Goal: Task Accomplishment & Management: Manage account settings

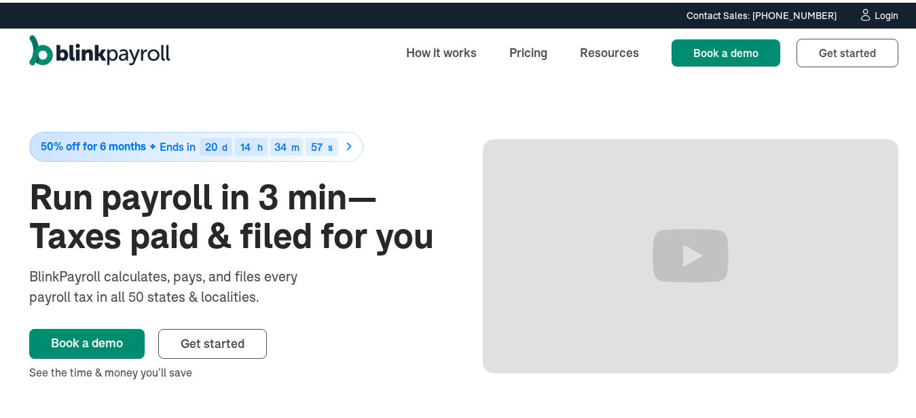
click at [867, 19] on link "Login" at bounding box center [879, 12] width 40 height 15
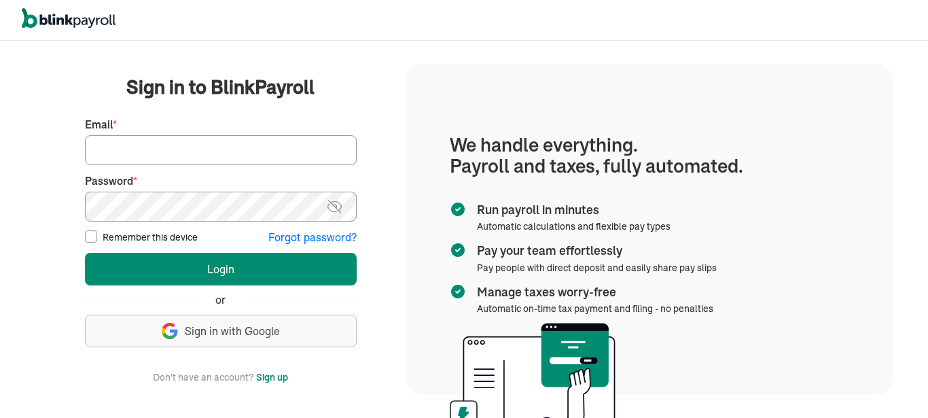
click at [282, 165] on fieldset "First Name * Last Name * Preferred phone number * Email * Password * Password m…" at bounding box center [221, 177] width 272 height 137
click at [292, 151] on input "Email *" at bounding box center [221, 150] width 272 height 30
type input "[EMAIL_ADDRESS][DOMAIN_NAME]"
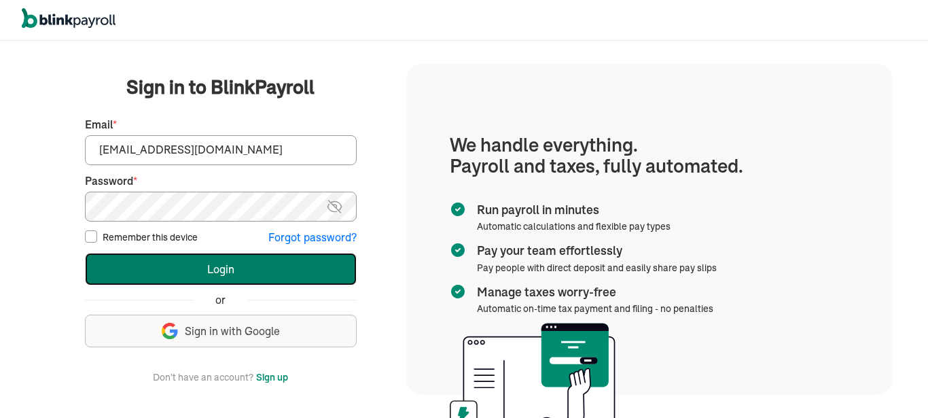
click at [223, 271] on button "Login" at bounding box center [221, 269] width 272 height 33
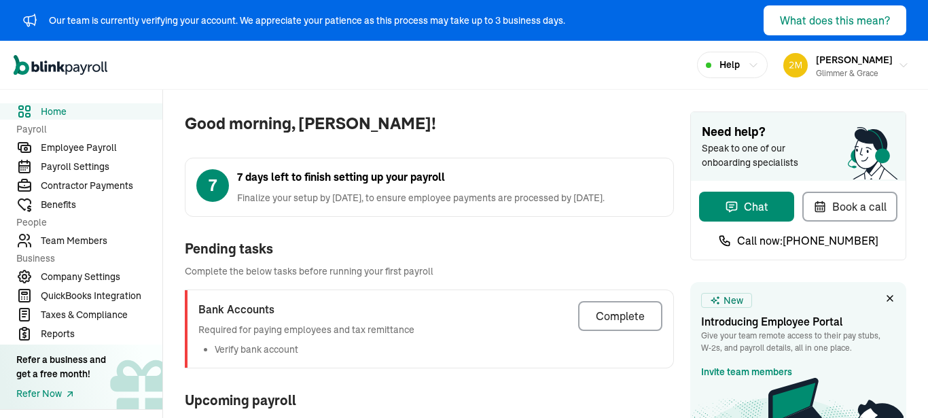
click at [623, 308] on div "Complete" at bounding box center [620, 316] width 49 height 16
click at [620, 308] on div "Complete" at bounding box center [620, 316] width 49 height 16
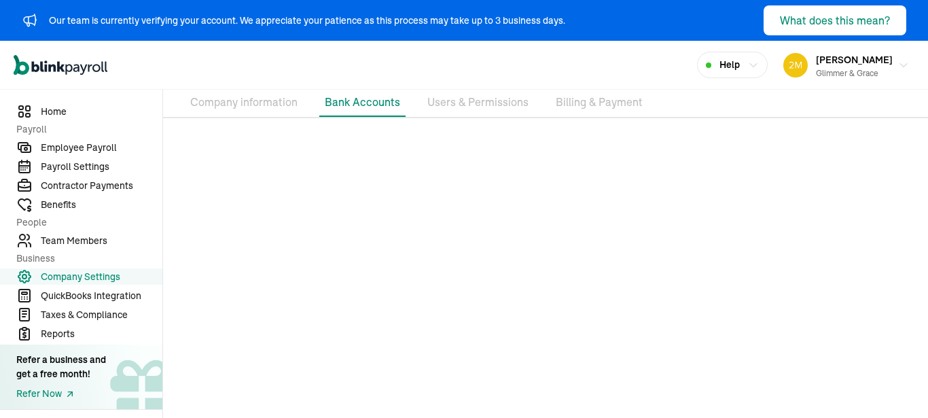
click at [257, 105] on li "Company information" at bounding box center [244, 102] width 118 height 29
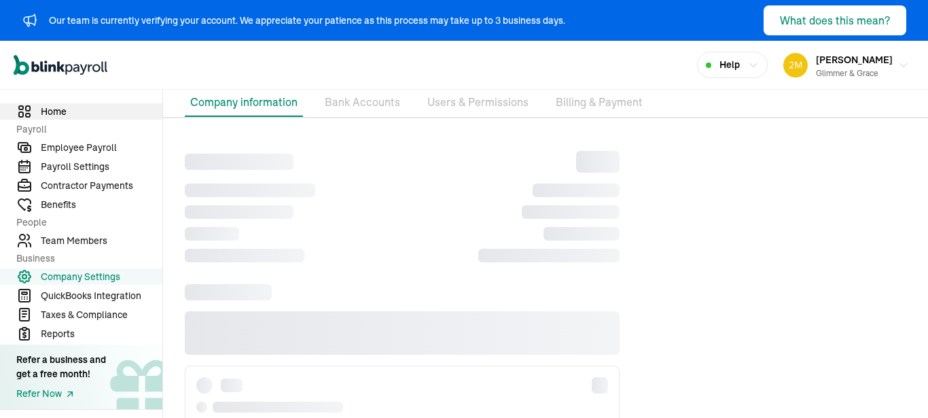
click at [61, 107] on span "Home" at bounding box center [102, 112] width 122 height 14
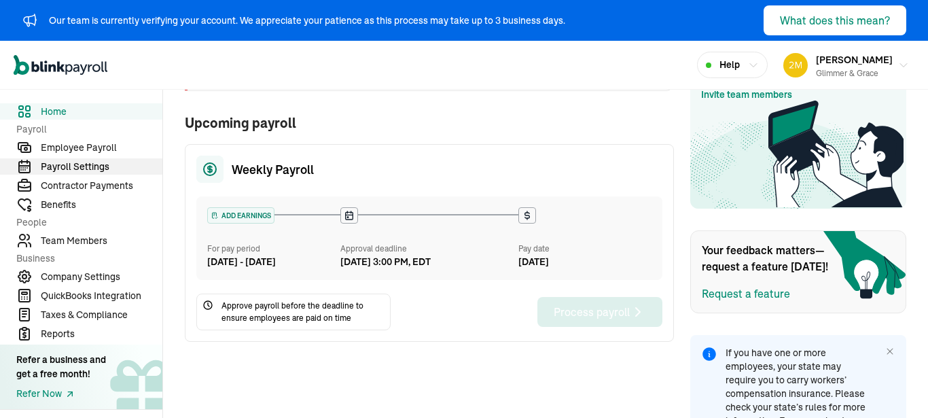
click at [88, 167] on span "Payroll Settings" at bounding box center [102, 167] width 122 height 14
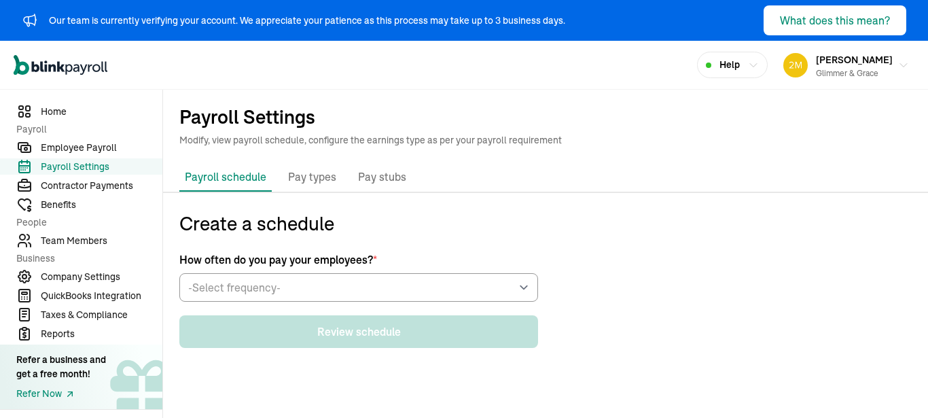
select select "Monday"
select select "09/22/2025"
select select "Tue, Sep 09 - Mon, Sep 15"
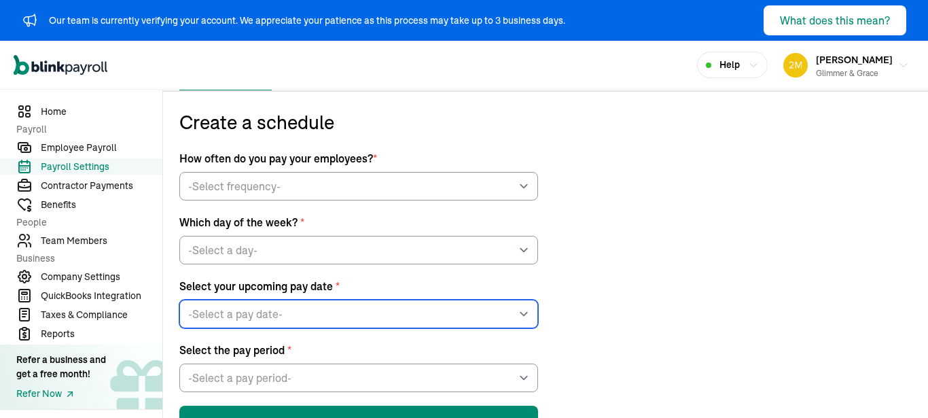
click at [364, 310] on select "-Select a pay date- Mon, Sep 22, 2025 Mon, Sep 29, 2025 Mon, Oct 06, 2025 Mon, …" at bounding box center [358, 314] width 359 height 29
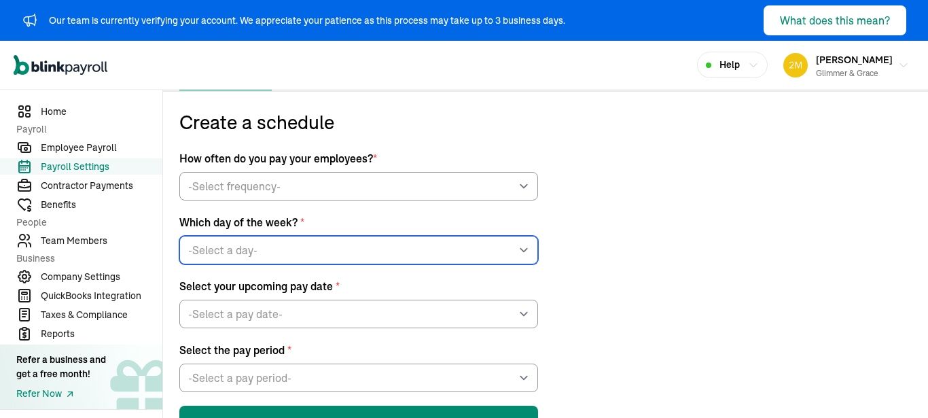
click at [179, 236] on select "-Select a day- Every Monday Every Tuesday Every Wednesday Every Thursday Every …" at bounding box center [358, 250] width 359 height 29
click option "Every Friday" at bounding box center [0, 0] width 0 height 0
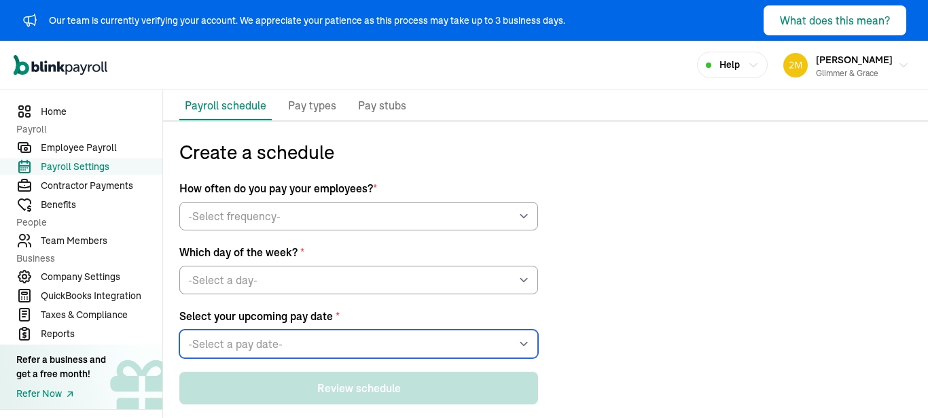
click at [312, 338] on select "-Select a pay date- Fri, Sep 19, 2025 Fri, Sep 26, 2025 Fri, Oct 03, 2025 Fri, …" at bounding box center [358, 343] width 359 height 29
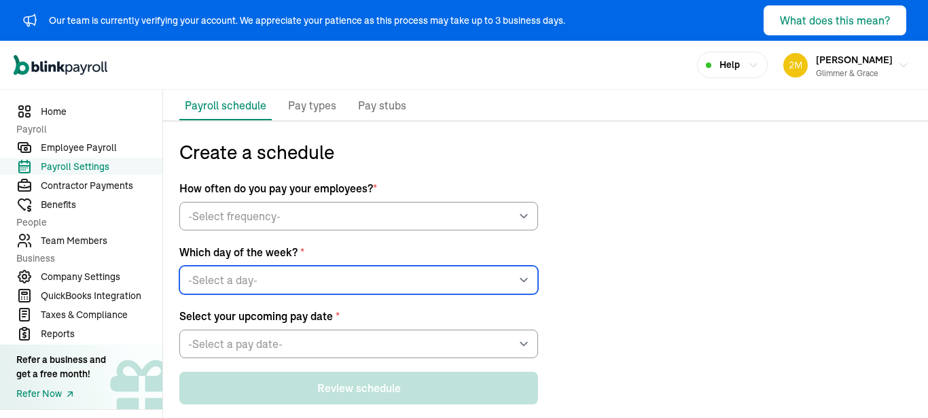
click option "Every Tuesday" at bounding box center [0, 0] width 0 height 0
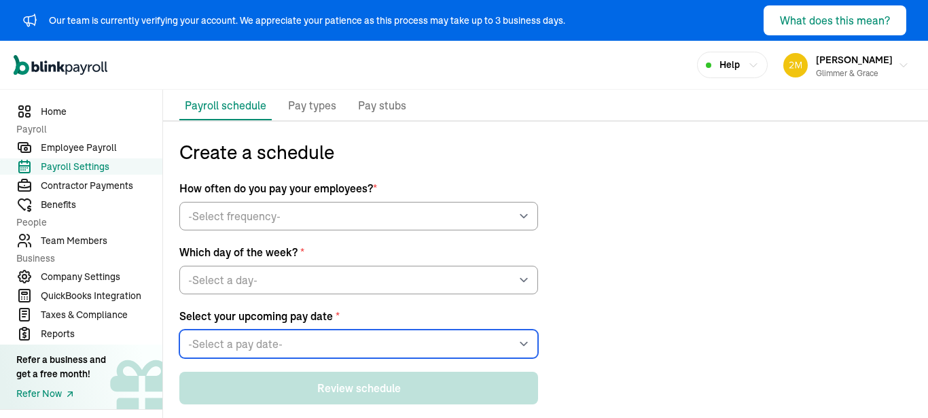
click at [293, 342] on select "-Select a pay date- Tue, Sep 23, 2025 Tue, Sep 30, 2025 Tue, Oct 07, 2025 Tue, …" at bounding box center [358, 343] width 359 height 29
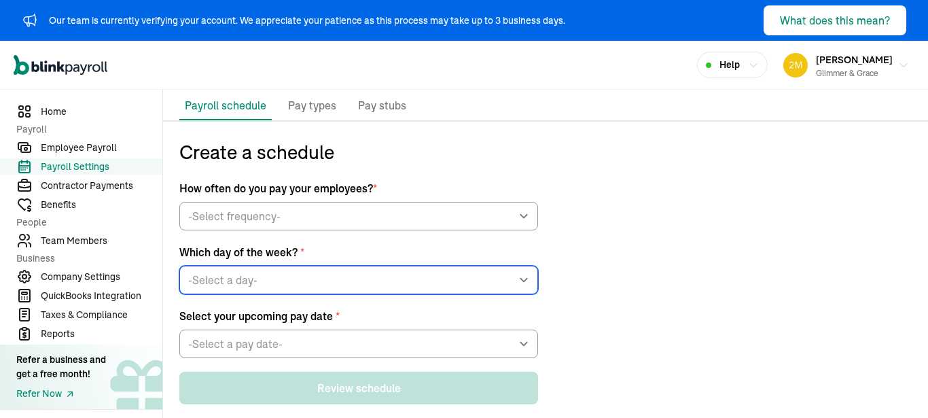
click at [179, 266] on select "-Select a day- Every Monday Every Tuesday Every Wednesday Every Thursday Every …" at bounding box center [358, 280] width 359 height 29
click option "Every Wednesday" at bounding box center [0, 0] width 0 height 0
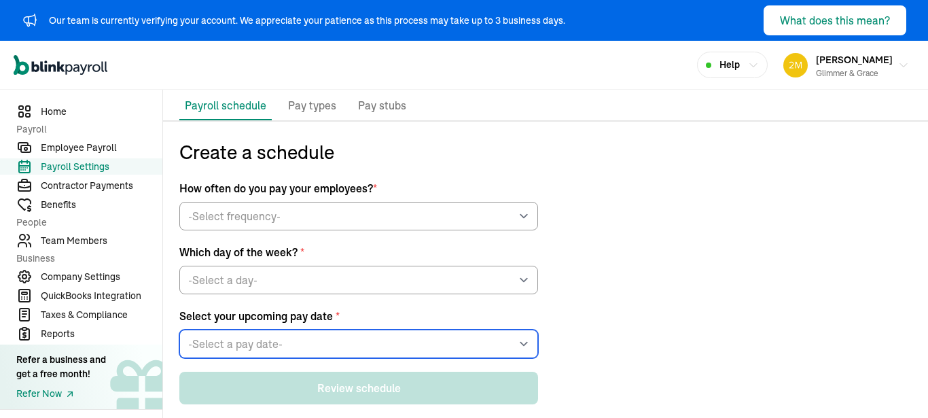
click at [309, 333] on select "-Select a pay date- Wed, Sep 17, 2025 Wed, Sep 24, 2025 Wed, Oct 01, 2025 Wed, …" at bounding box center [358, 343] width 359 height 29
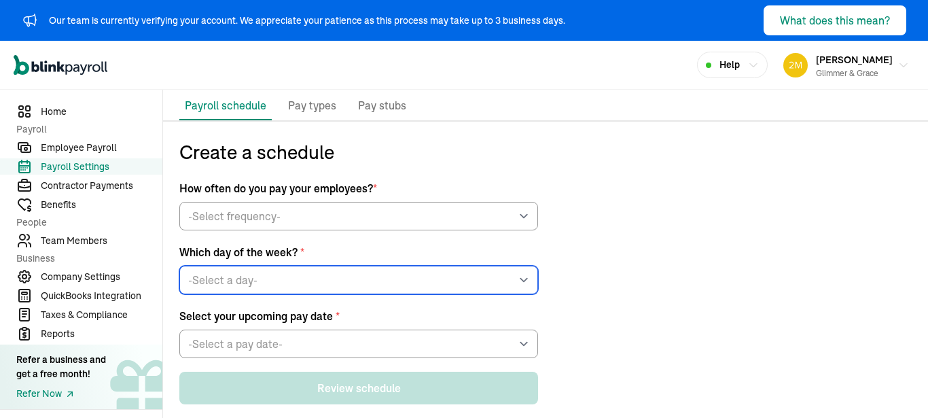
select select "Thursday"
click option "Every Thursday" at bounding box center [0, 0] width 0 height 0
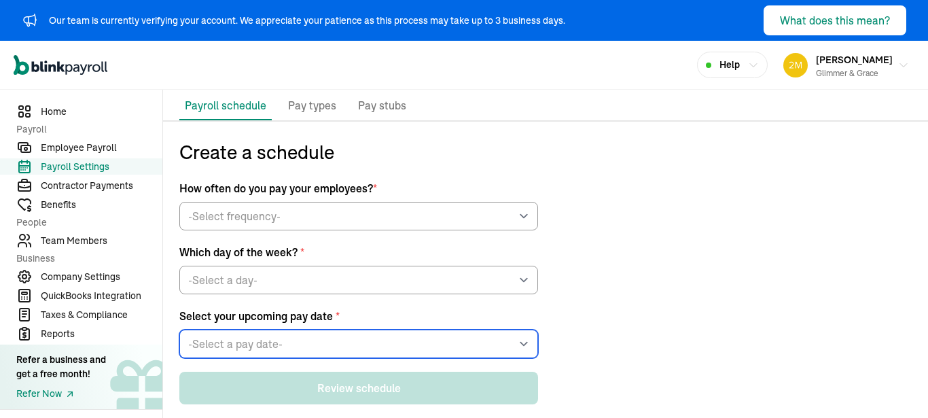
click at [304, 338] on select "-Select a pay date- Thu, Sep 18, 2025 Thu, Sep 25, 2025 Thu, Oct 02, 2025 Thu, …" at bounding box center [358, 343] width 359 height 29
click at [179, 329] on select "-Select a pay date- Thu, Sep 18, 2025 Thu, Sep 25, 2025 Thu, Oct 02, 2025 Thu, …" at bounding box center [358, 343] width 359 height 29
click at [304, 338] on select "-Select a pay date- Thu, Sep 18, 2025 Thu, Sep 25, 2025 Thu, Oct 02, 2025 Thu, …" at bounding box center [358, 343] width 359 height 29
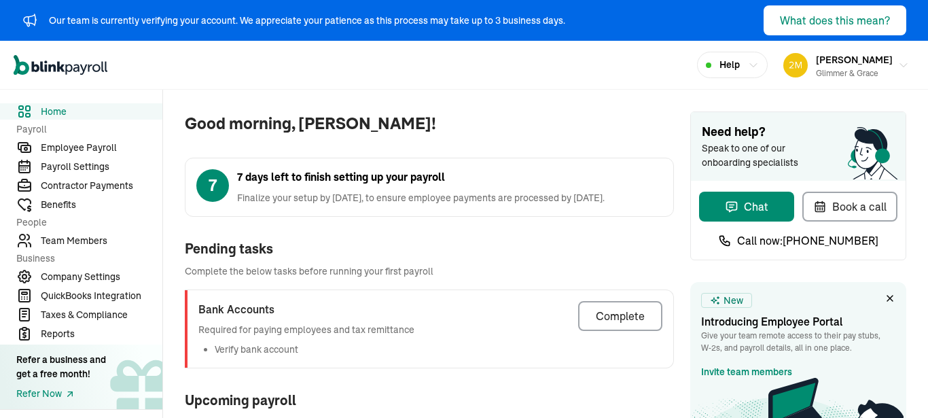
click at [623, 308] on div "Complete" at bounding box center [620, 316] width 49 height 16
click at [620, 308] on div "Complete" at bounding box center [620, 316] width 49 height 16
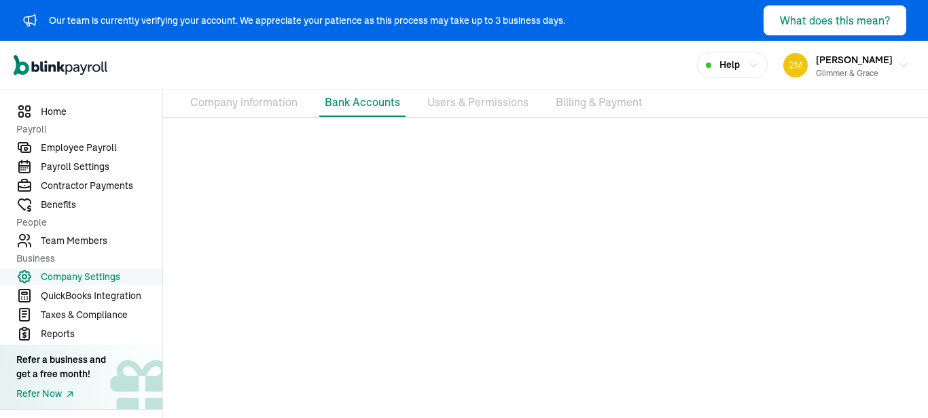
click at [257, 105] on li "Company information" at bounding box center [244, 102] width 118 height 29
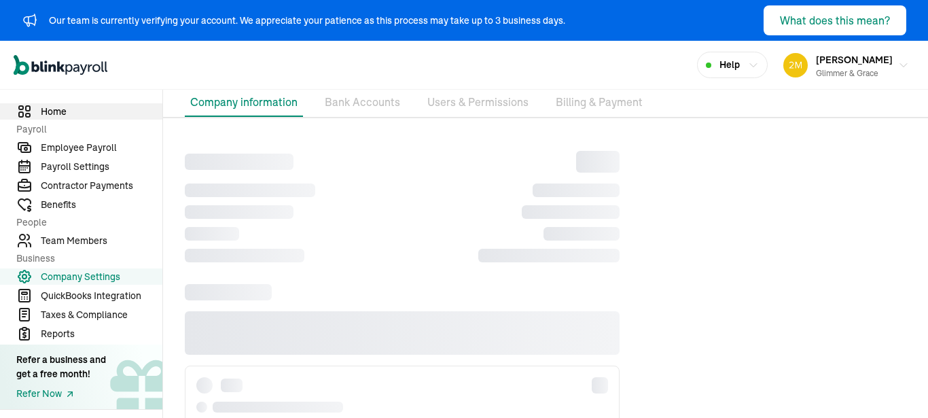
click at [61, 107] on span "Home" at bounding box center [102, 112] width 122 height 14
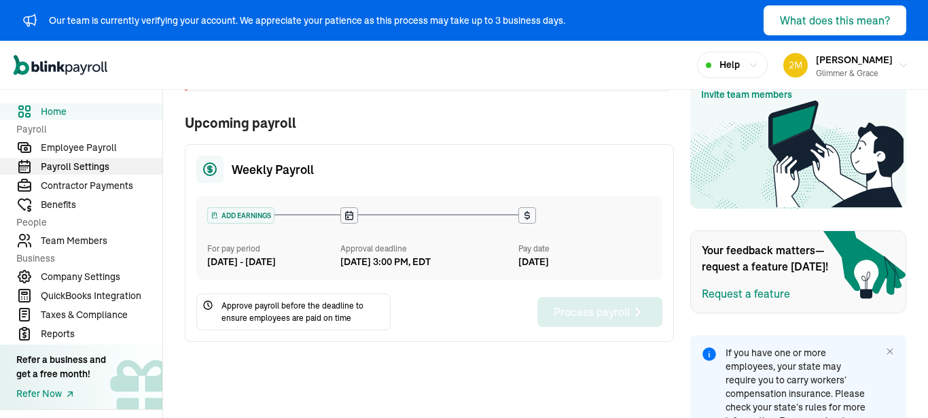
click at [88, 167] on span "Payroll Settings" at bounding box center [102, 167] width 122 height 14
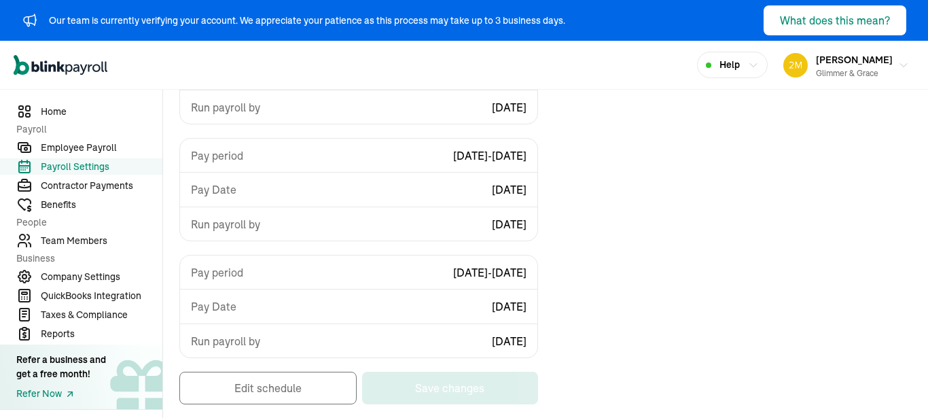
select select "weekly"
select select "Monday"
select select "09/22/2025"
select select "Tue, Sep 09 - Mon, Sep 15"
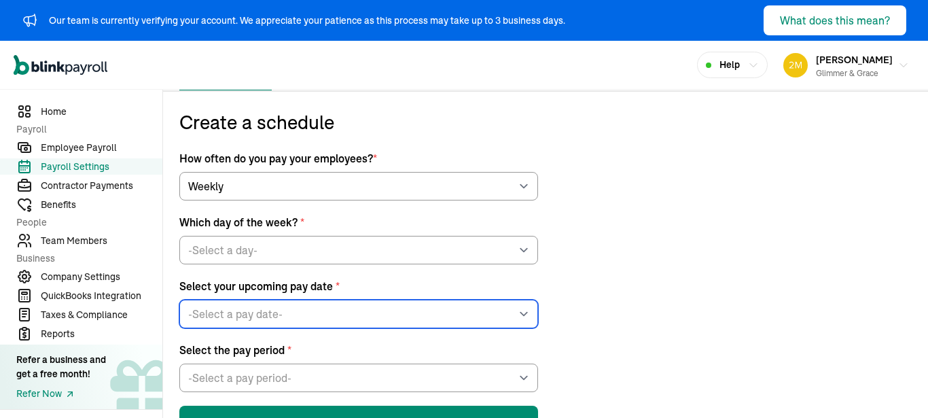
click at [364, 310] on select "-Select a pay date- Mon, Sep 22, 2025 Mon, Sep 29, 2025 Mon, Oct 06, 2025 Mon, …" at bounding box center [358, 314] width 359 height 29
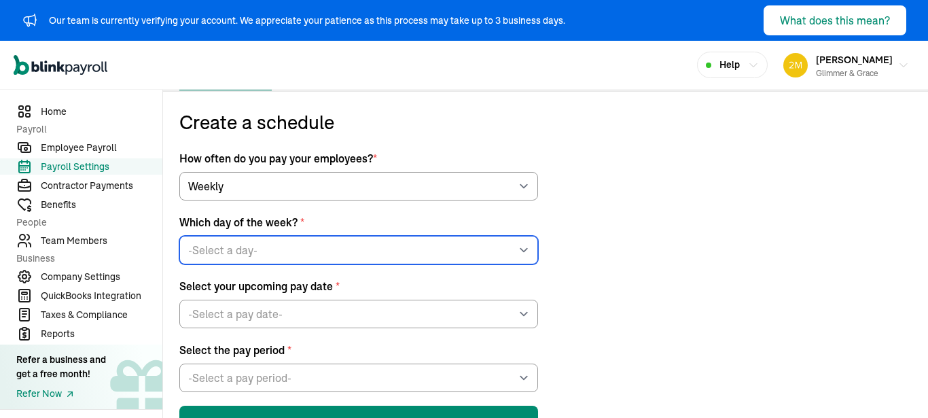
click at [179, 236] on select "-Select a day- Every Monday Every Tuesday Every Wednesday Every Thursday Every …" at bounding box center [358, 250] width 359 height 29
click option "Every Friday" at bounding box center [0, 0] width 0 height 0
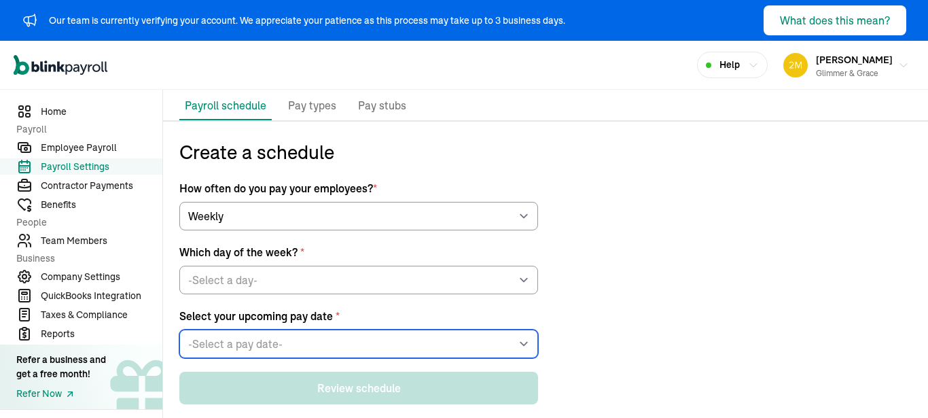
click at [312, 338] on select "-Select a pay date- Fri, Sep 19, 2025 Fri, Sep 26, 2025 Fri, Oct 03, 2025 Fri, …" at bounding box center [358, 343] width 359 height 29
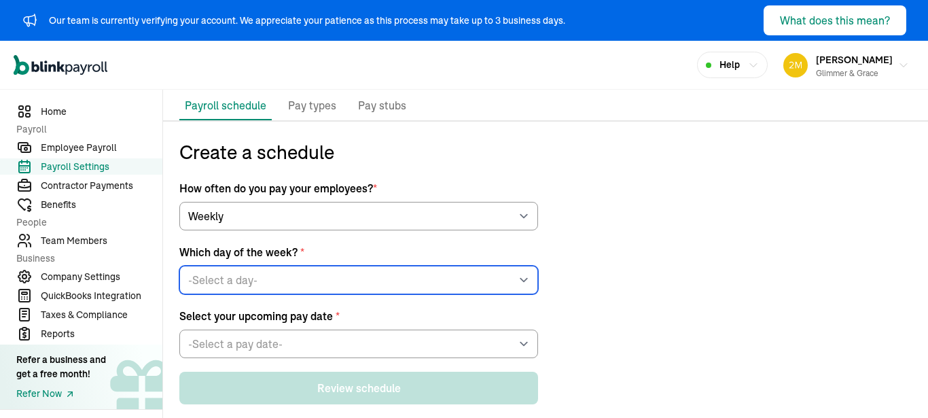
click option "Every Tuesday" at bounding box center [0, 0] width 0 height 0
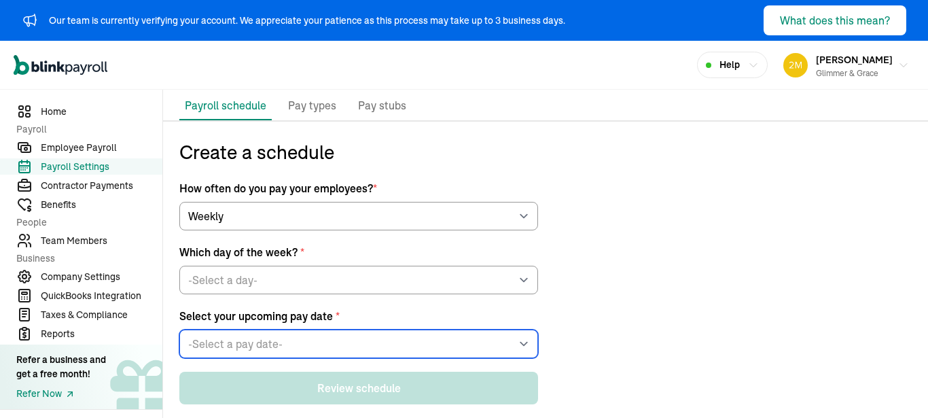
click at [293, 342] on select "-Select a pay date- Tue, Sep 23, 2025 Tue, Sep 30, 2025 Tue, Oct 07, 2025 Tue, …" at bounding box center [358, 343] width 359 height 29
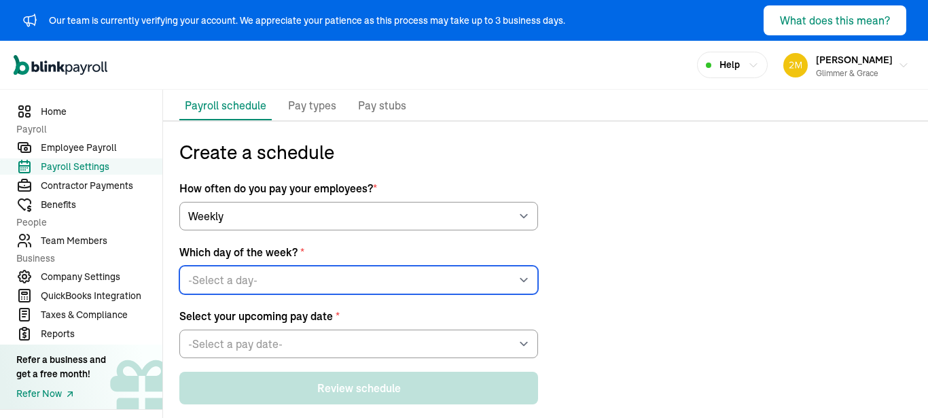
click at [179, 266] on select "-Select a day- Every Monday Every Tuesday Every Wednesday Every Thursday Every …" at bounding box center [358, 280] width 359 height 29
click option "Every Wednesday" at bounding box center [0, 0] width 0 height 0
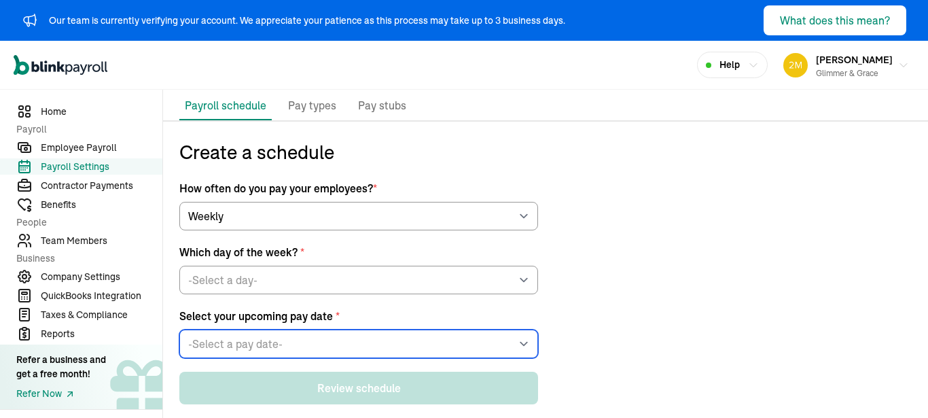
click at [309, 333] on select "-Select a pay date- Wed, Sep 17, 2025 Wed, Sep 24, 2025 Wed, Oct 01, 2025 Wed, …" at bounding box center [358, 343] width 359 height 29
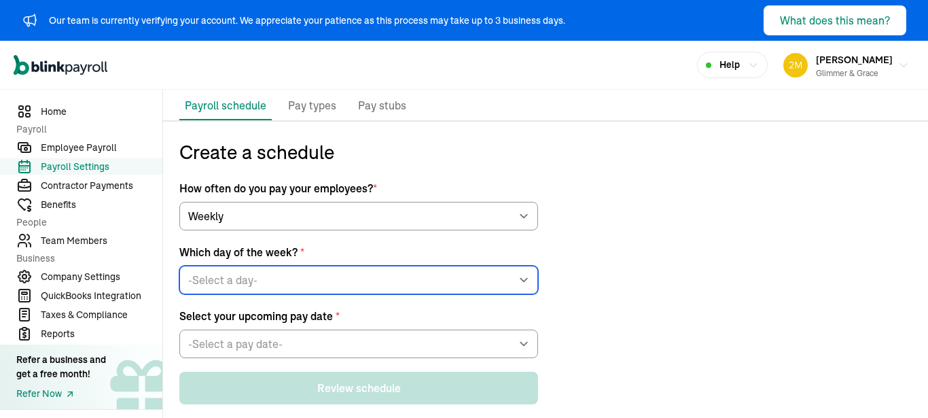
click option "Every Thursday" at bounding box center [0, 0] width 0 height 0
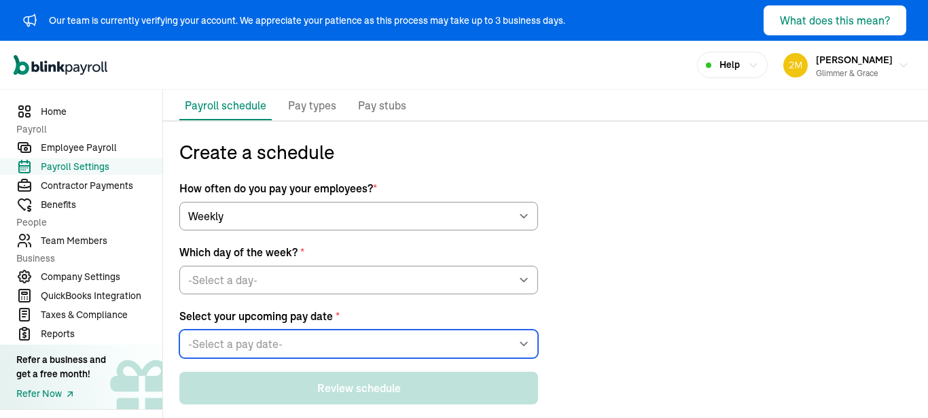
click at [304, 338] on select "-Select a pay date- Thu, Sep 18, 2025 Thu, Sep 25, 2025 Thu, Oct 02, 2025 Thu, …" at bounding box center [358, 343] width 359 height 29
click at [179, 329] on select "-Select a pay date- Thu, Sep 18, 2025 Thu, Sep 25, 2025 Thu, Oct 02, 2025 Thu, …" at bounding box center [358, 343] width 359 height 29
click at [304, 338] on select "-Select a pay date- Thu, Sep 18, 2025 Thu, Sep 25, 2025 Thu, Oct 02, 2025 Thu, …" at bounding box center [358, 343] width 359 height 29
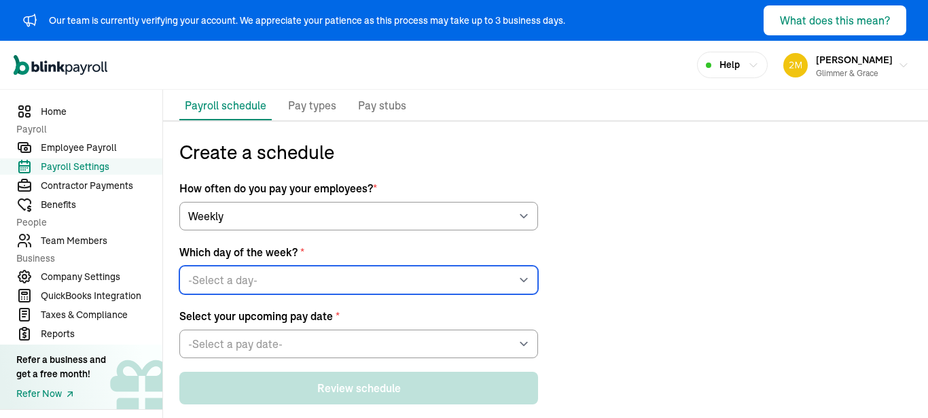
click option "Every Tuesday" at bounding box center [0, 0] width 0 height 0
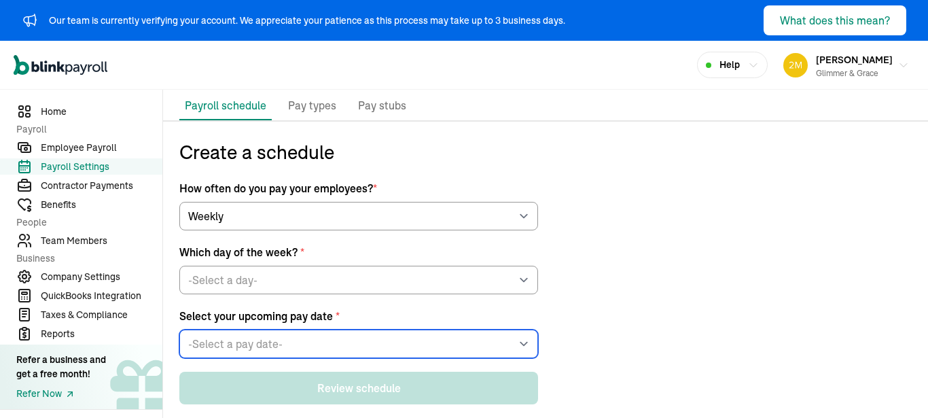
click at [313, 332] on select "-Select a pay date- Tue, Sep 23, 2025 Tue, Sep 30, 2025 Tue, Oct 07, 2025 Tue, …" at bounding box center [358, 343] width 359 height 29
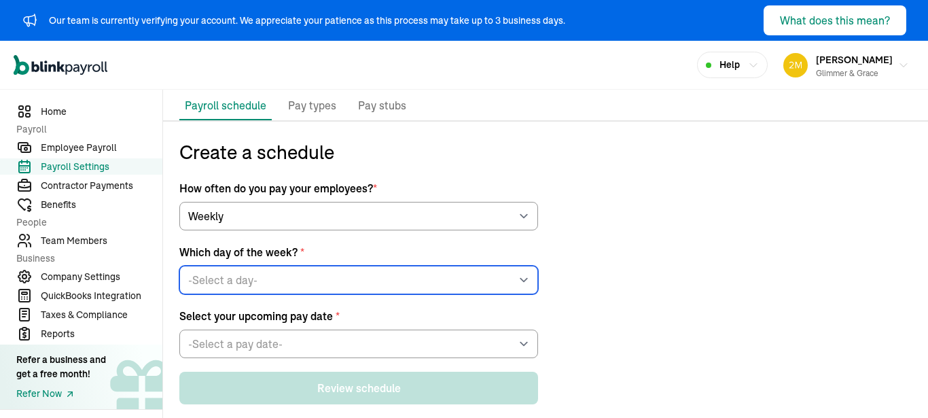
click at [179, 266] on select "-Select a day- Every Monday Every Tuesday Every Wednesday Every Thursday Every …" at bounding box center [358, 280] width 359 height 29
click option "Every Thursday" at bounding box center [0, 0] width 0 height 0
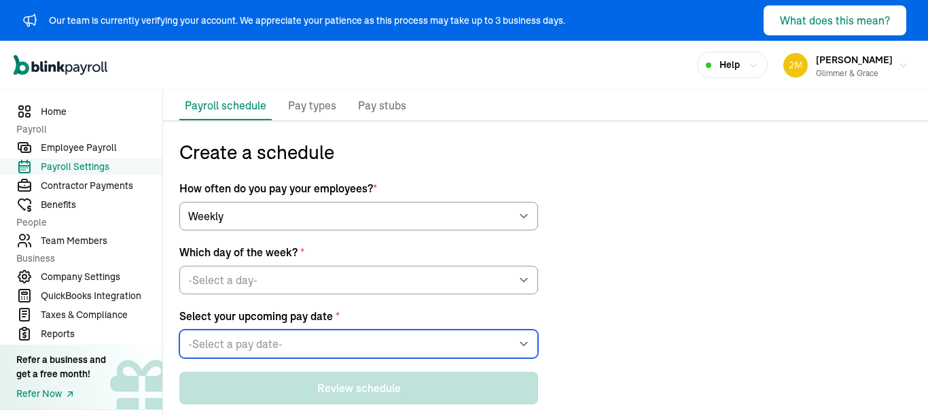
click at [304, 343] on select "-Select a pay date- Thu, Sep 18, 2025 Thu, Sep 25, 2025 Thu, Oct 02, 2025 Thu, …" at bounding box center [358, 343] width 359 height 29
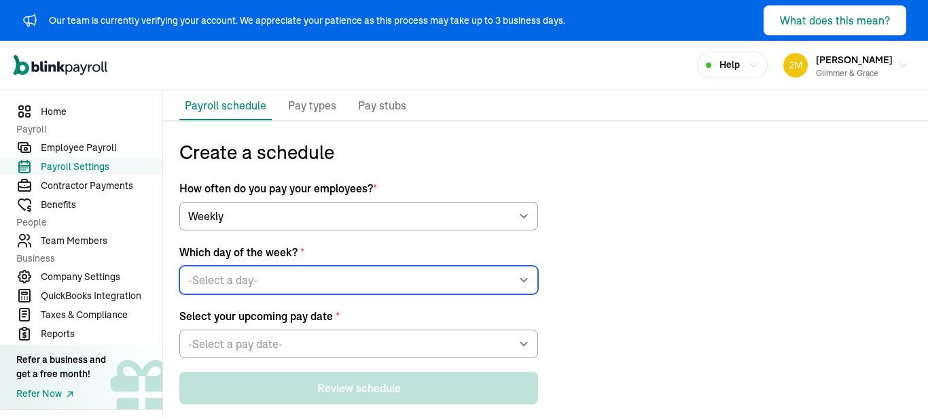
select select "Wednesday"
click option "Every Wednesday" at bounding box center [0, 0] width 0 height 0
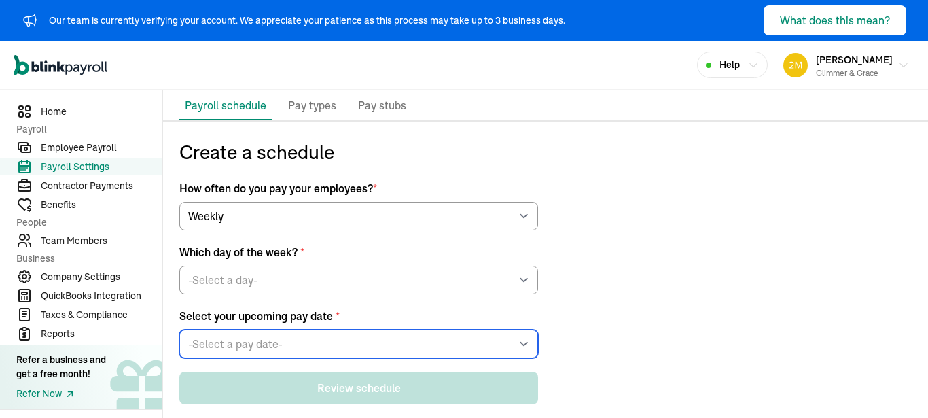
select select "09/17/2025"
click option "Wed, Sep 17, 2025" at bounding box center [0, 0] width 0 height 0
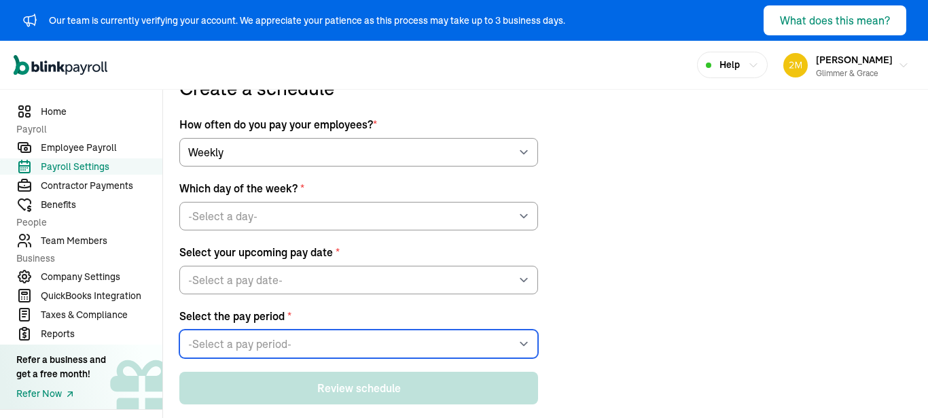
select select "Thu, Sep 04 - Wed, Sep 10"
click option "Thu, Sep 04 - Wed, Sep 10" at bounding box center [0, 0] width 0 height 0
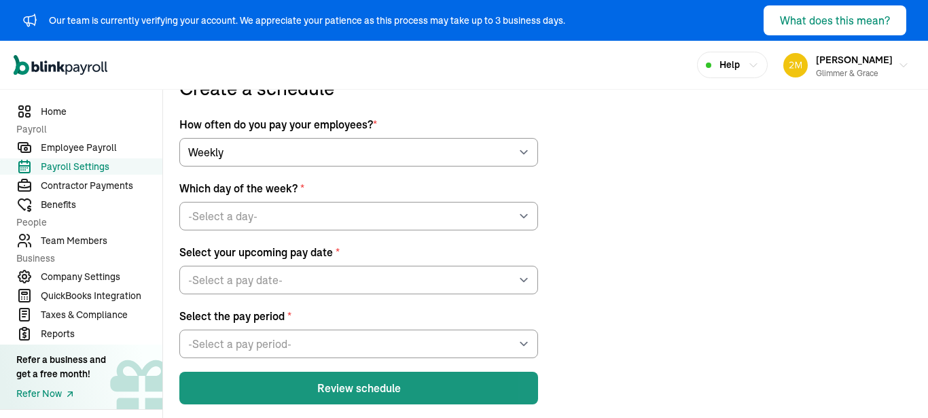
click at [367, 392] on button "Review schedule" at bounding box center [358, 388] width 359 height 33
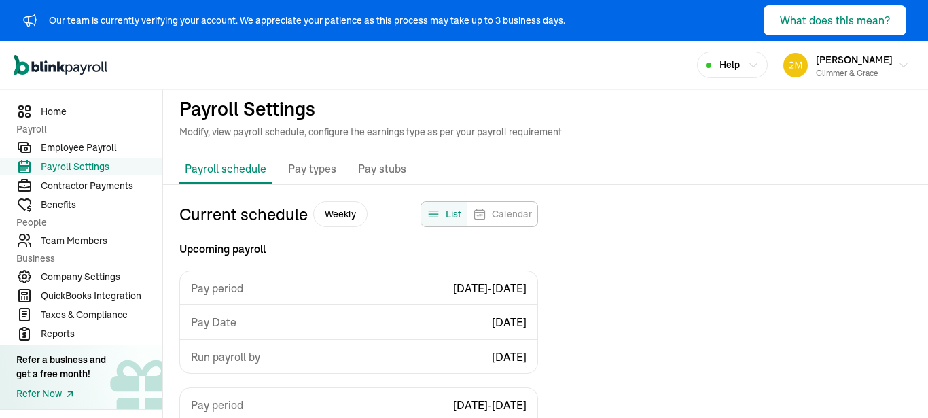
click at [311, 163] on p "Pay types" at bounding box center [312, 169] width 48 height 18
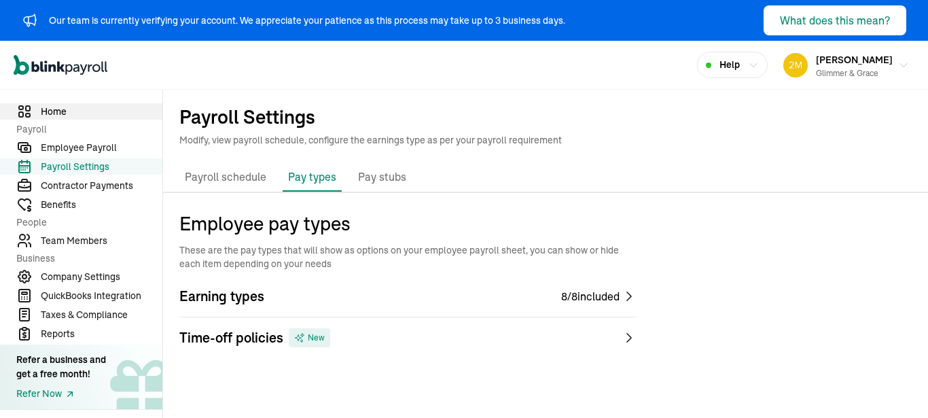
click at [66, 111] on span "Home" at bounding box center [102, 112] width 122 height 14
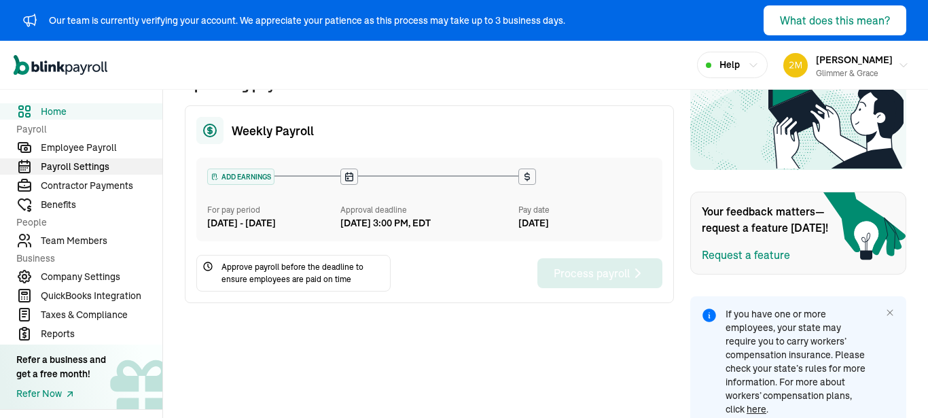
click at [88, 158] on link "Payroll Settings" at bounding box center [81, 166] width 162 height 16
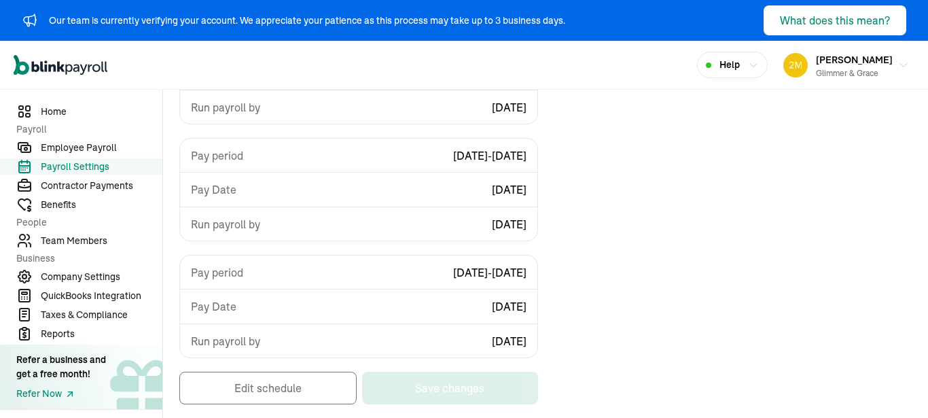
select select "weekly"
select select "Monday"
select select "09/22/2025"
select select "Tue, Sep 09 - Mon, Sep 15"
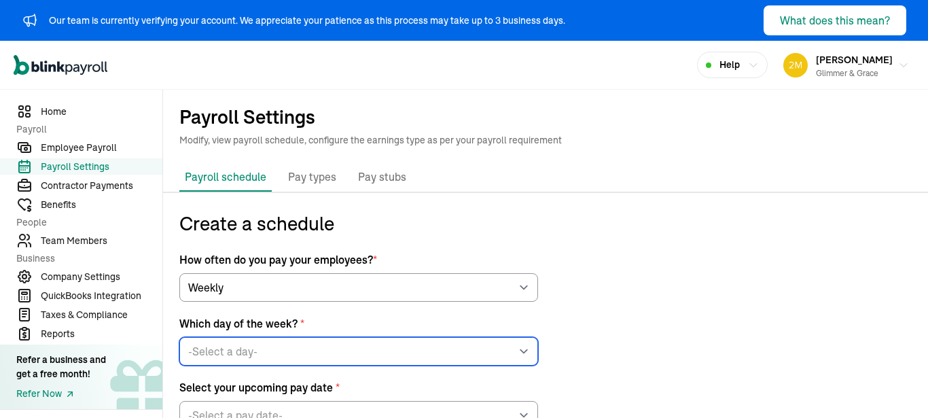
select select "Wednesday"
click option "Every Wednesday" at bounding box center [0, 0] width 0 height 0
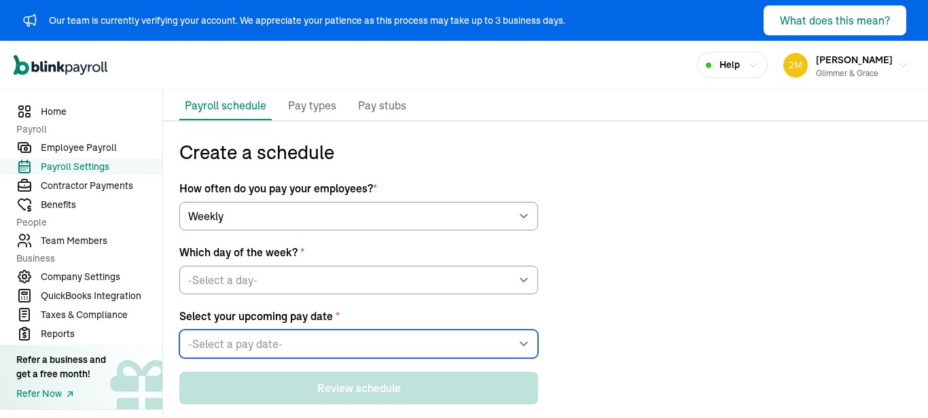
select select "09/17/2025"
click option "Wed, Sep 17, 2025" at bounding box center [0, 0] width 0 height 0
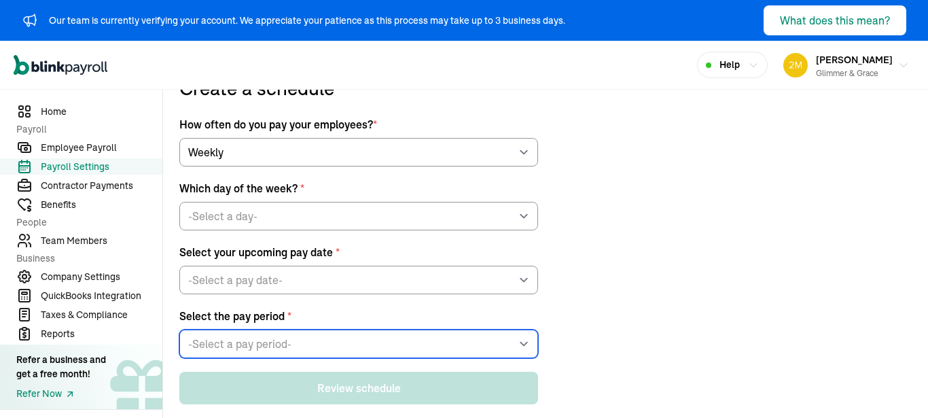
click at [179, 329] on select "-Select a pay period- Thu, Sep 04 - Wed, Sep 10 Thu, Sep 11 - Wed, Sep 17 Custo…" at bounding box center [358, 343] width 359 height 29
select select "Thu, Sep 11 - Wed, Sep 17"
click option "Thu, Sep 11 - Wed, Sep 17" at bounding box center [0, 0] width 0 height 0
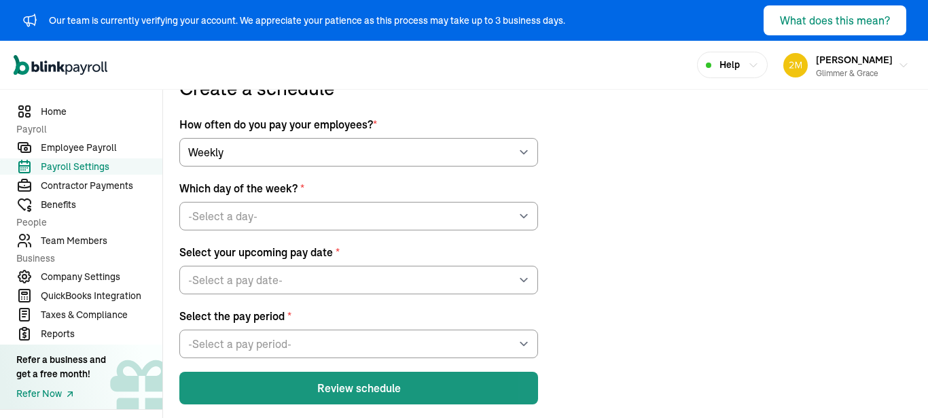
click at [341, 387] on button "Review schedule" at bounding box center [358, 388] width 359 height 33
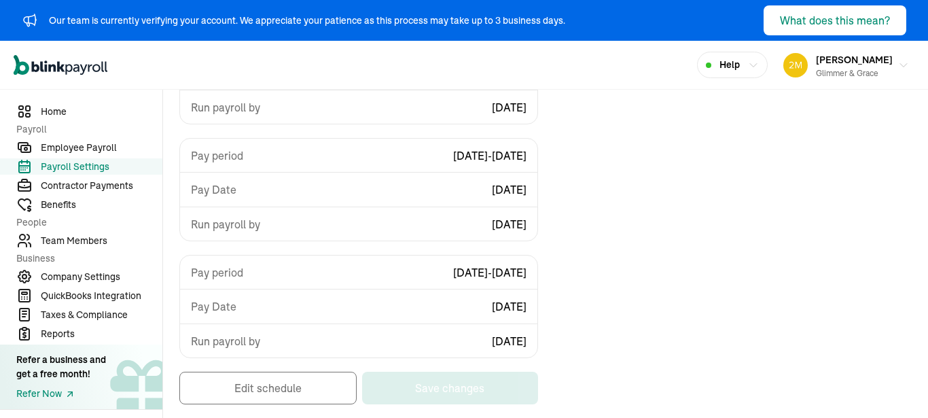
select select "weekly"
select select "Monday"
select select "09/22/2025"
select select "Tue, Sep 09 - Mon, Sep 15"
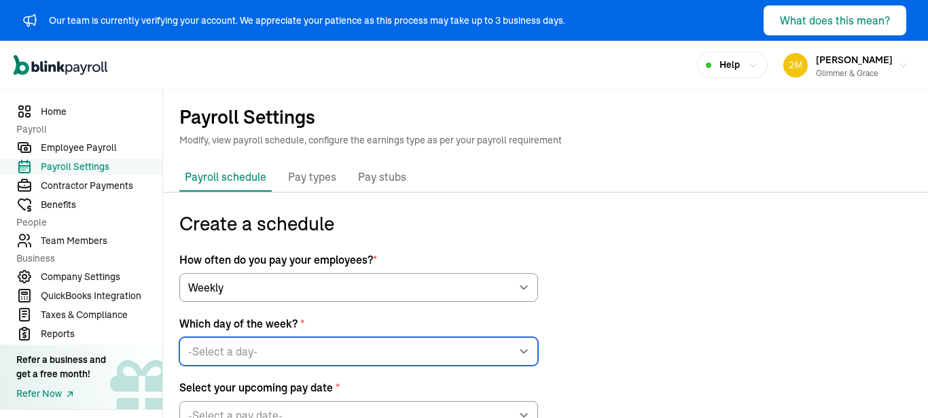
click at [179, 337] on select "-Select a day- Every Monday Every Tuesday Every Wednesday Every Thursday Every …" at bounding box center [358, 351] width 359 height 29
select select "Thursday"
click option "Every Thursday" at bounding box center [0, 0] width 0 height 0
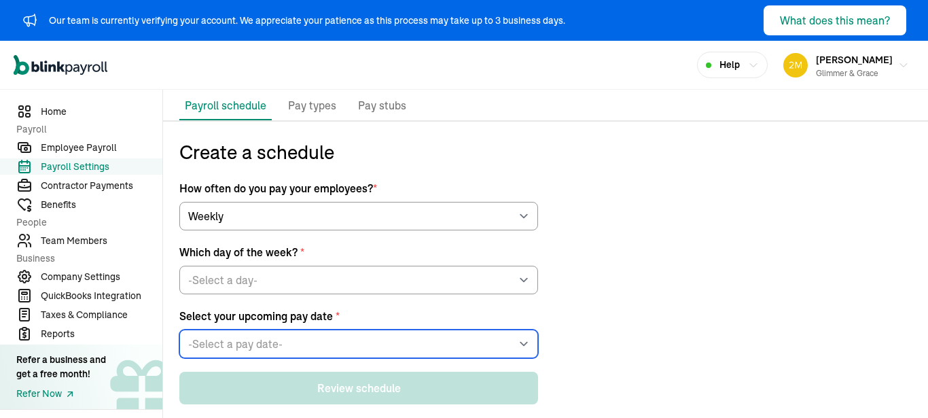
select select "09/18/2025"
click option "Thu, Sep 18, 2025" at bounding box center [0, 0] width 0 height 0
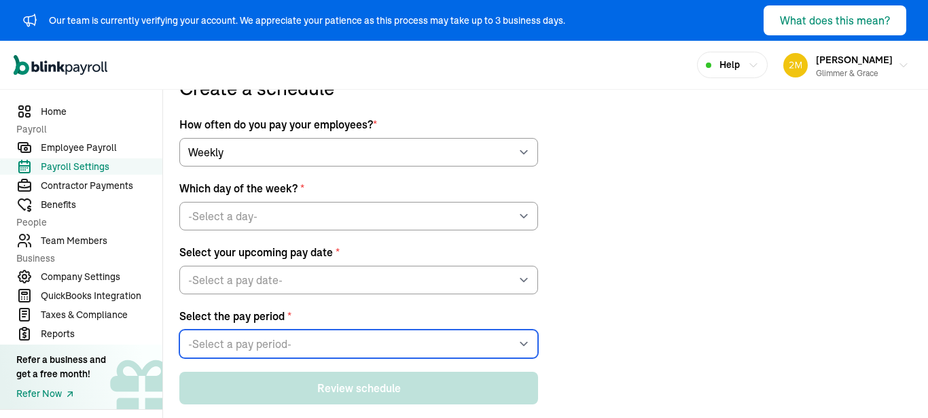
select select "Fri, Sep 05 - Thu, Sep 11"
click option "Fri, Sep 05 - Thu, Sep 11" at bounding box center [0, 0] width 0 height 0
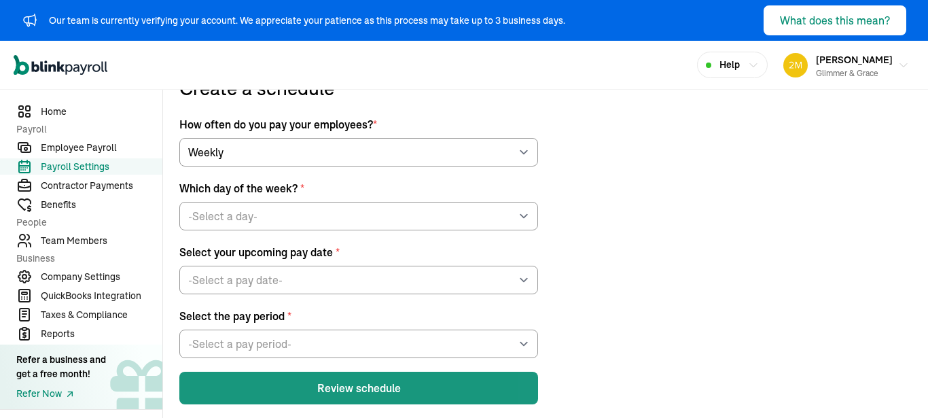
click at [322, 380] on button "Review schedule" at bounding box center [358, 388] width 359 height 33
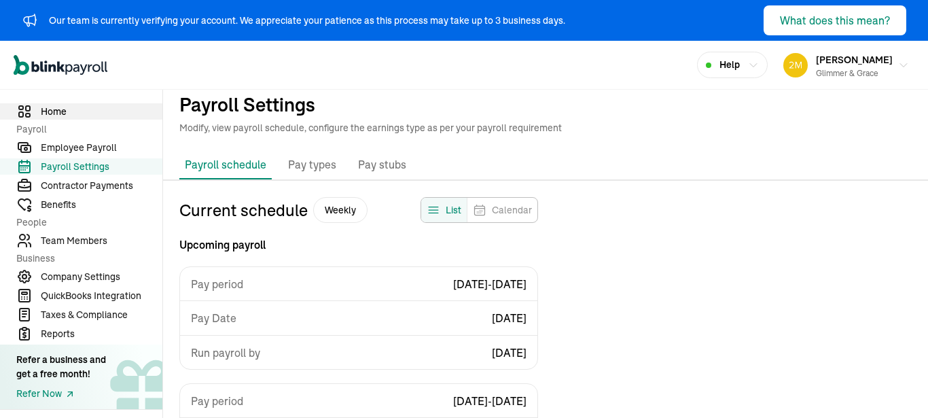
click at [49, 119] on link "Home" at bounding box center [81, 111] width 162 height 16
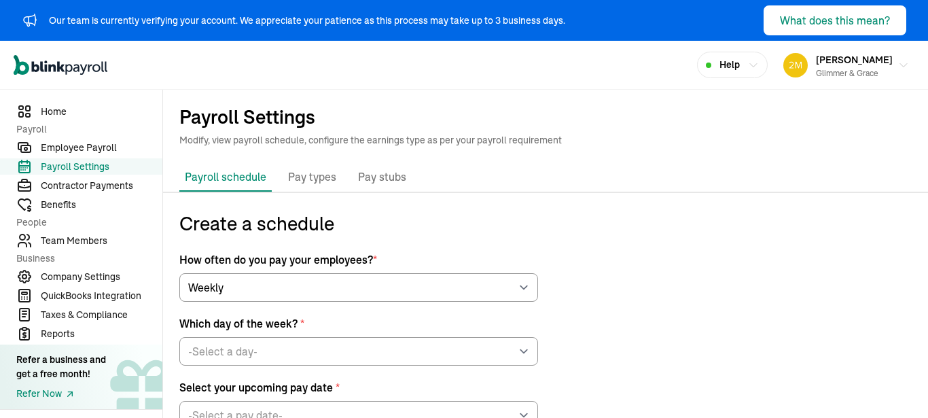
select select "weekly"
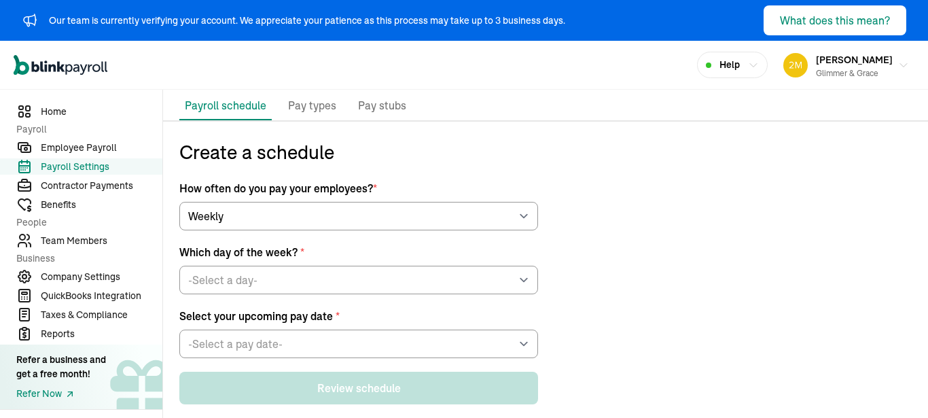
click option "Every [DATE]" at bounding box center [0, 0] width 0 height 0
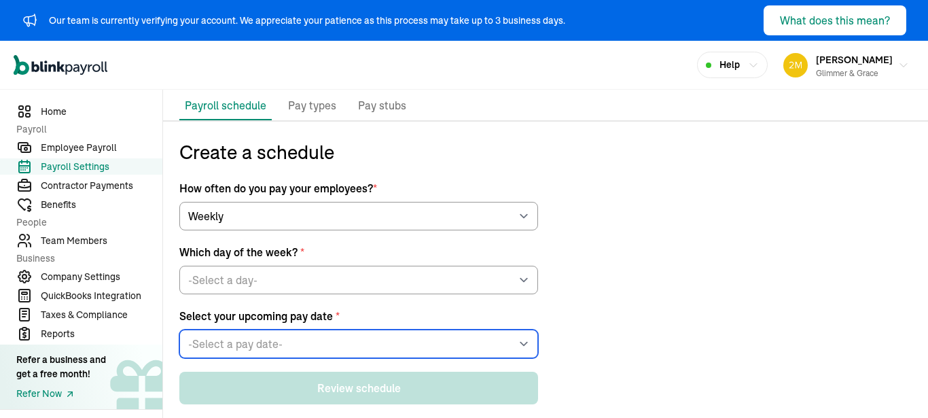
click at [313, 332] on select "-Select a pay date- Tue, Sep 23, 2025 Tue, Sep 30, 2025 Tue, Oct 07, 2025 Tue, …" at bounding box center [358, 343] width 359 height 29
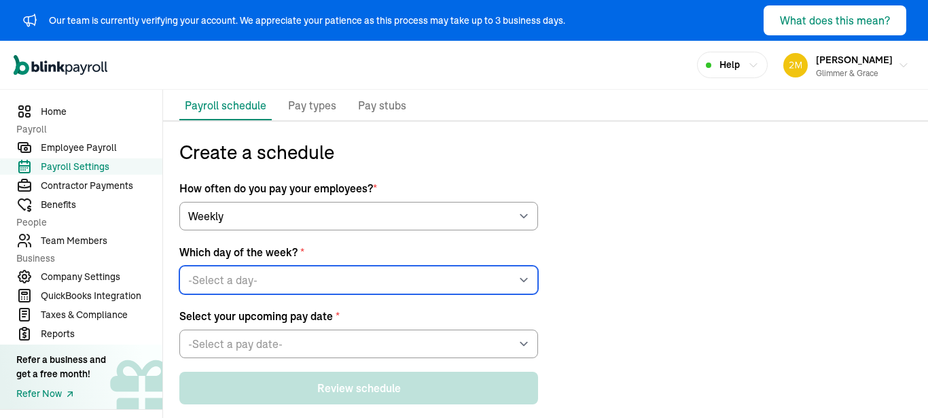
click at [179, 266] on select "-Select a day- Every Monday Every Tuesday Every Wednesday Every Thursday Every …" at bounding box center [358, 280] width 359 height 29
click option "Every Thursday" at bounding box center [0, 0] width 0 height 0
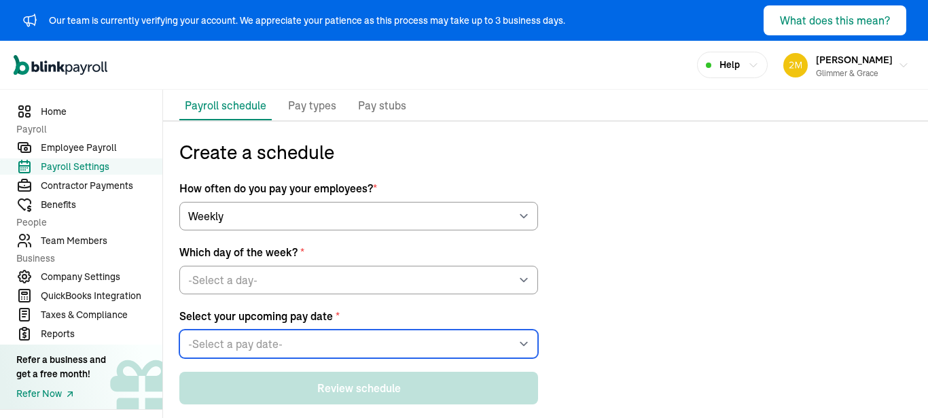
click at [304, 343] on select "-Select a pay date- Thu, Sep 18, 2025 Thu, Sep 25, 2025 Thu, Oct 02, 2025 Thu, …" at bounding box center [358, 343] width 359 height 29
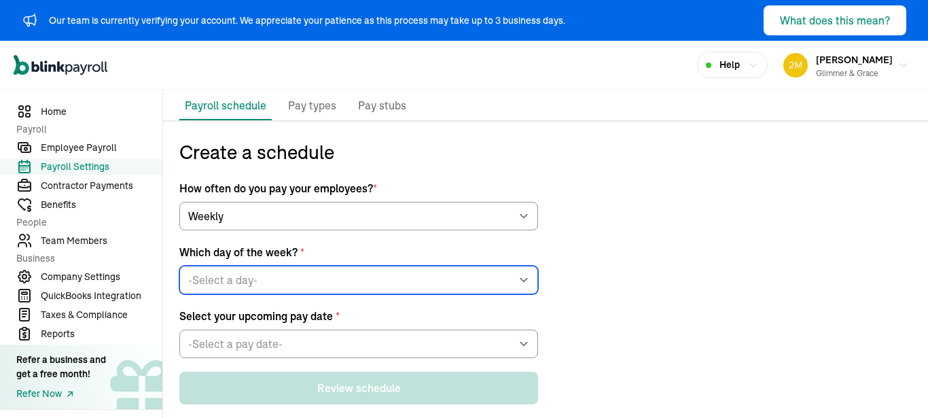
select select "Wednesday"
click option "Every Wednesday" at bounding box center [0, 0] width 0 height 0
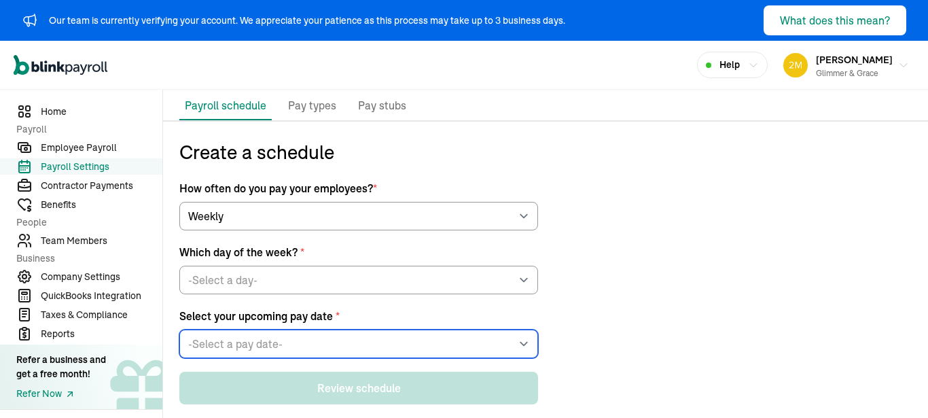
select select "09/17/2025"
click option "Wed, Sep 17, 2025" at bounding box center [0, 0] width 0 height 0
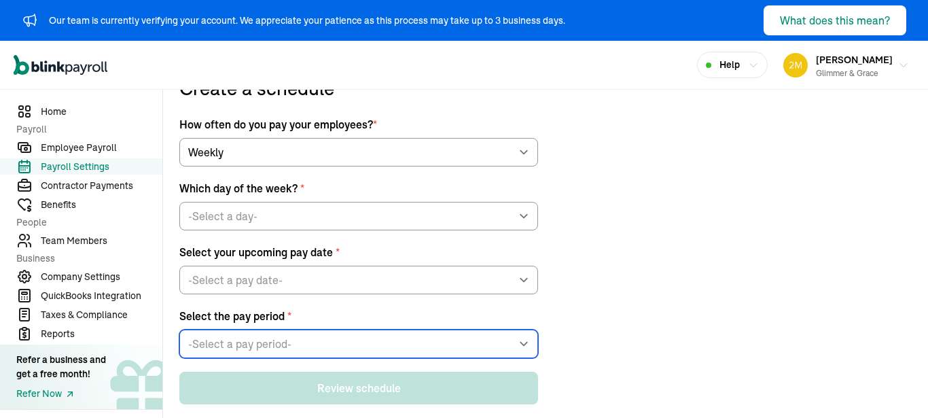
select select "Thu, Sep 04 - Wed, Sep 10"
click option "Thu, Sep 04 - Wed, Sep 10" at bounding box center [0, 0] width 0 height 0
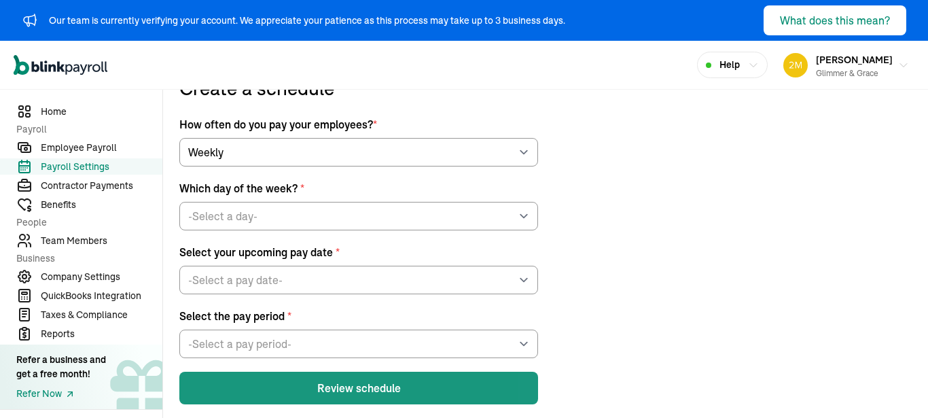
click at [367, 392] on button "Review schedule" at bounding box center [358, 388] width 359 height 33
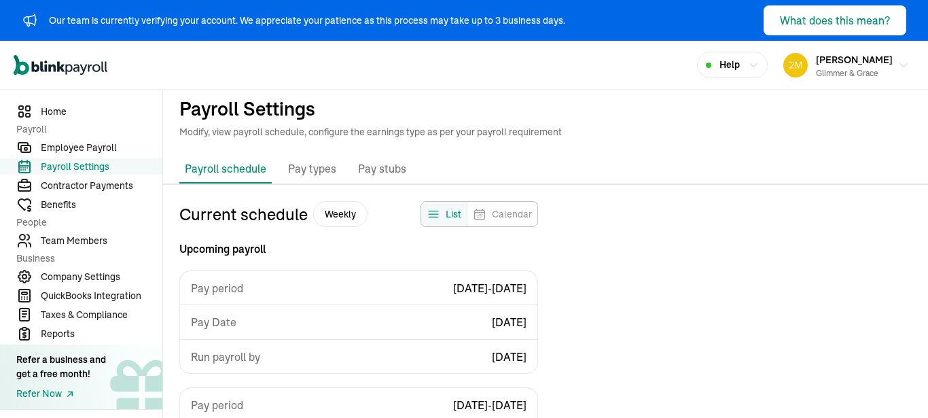
click at [311, 163] on p "Pay types" at bounding box center [312, 169] width 48 height 18
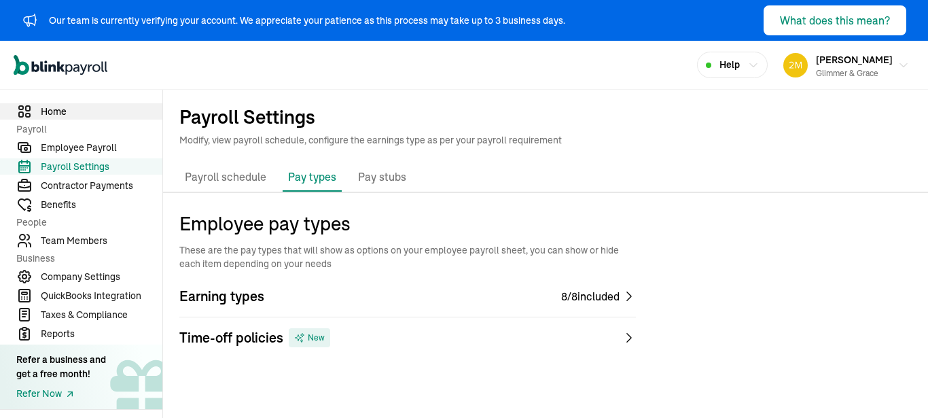
click at [66, 111] on span "Home" at bounding box center [102, 112] width 122 height 14
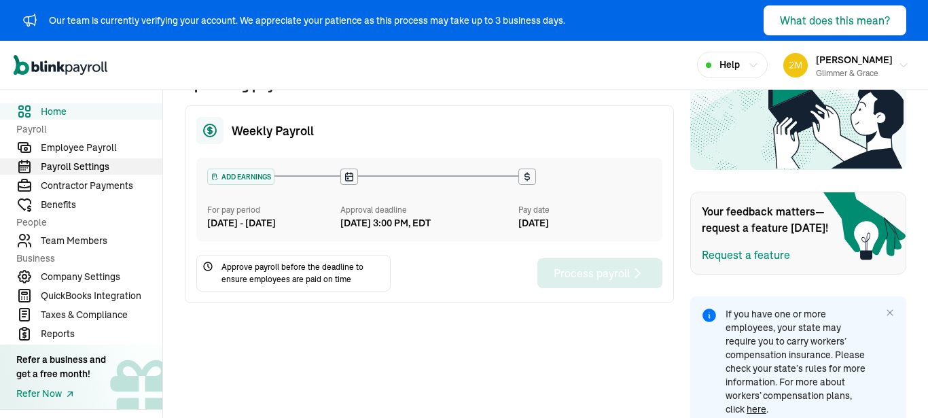
click at [88, 158] on link "Payroll Settings" at bounding box center [81, 166] width 162 height 16
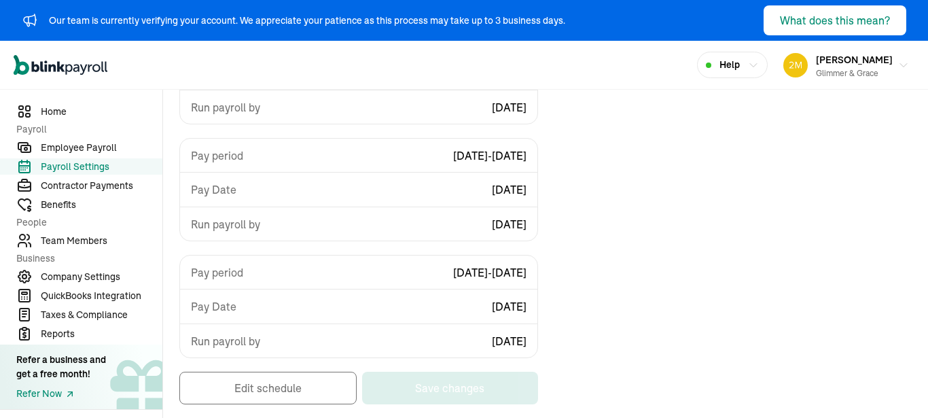
select select "weekly"
select select "Monday"
select select "Tue, Sep 09 - Mon, Sep 15"
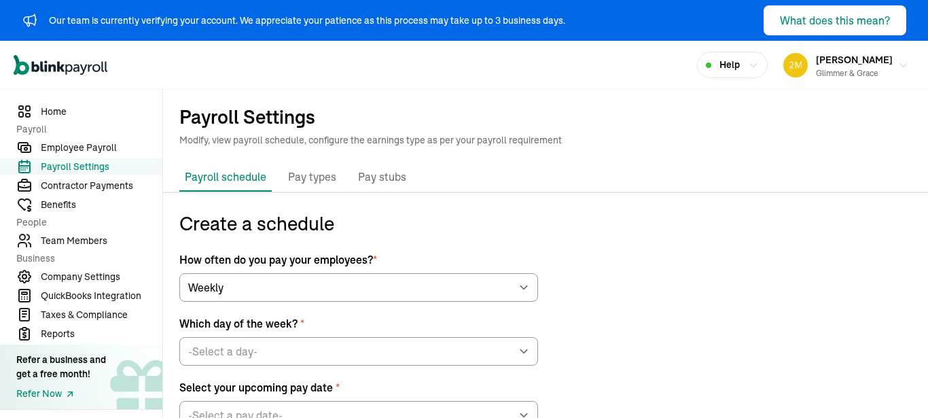
select select "09/22/2025"
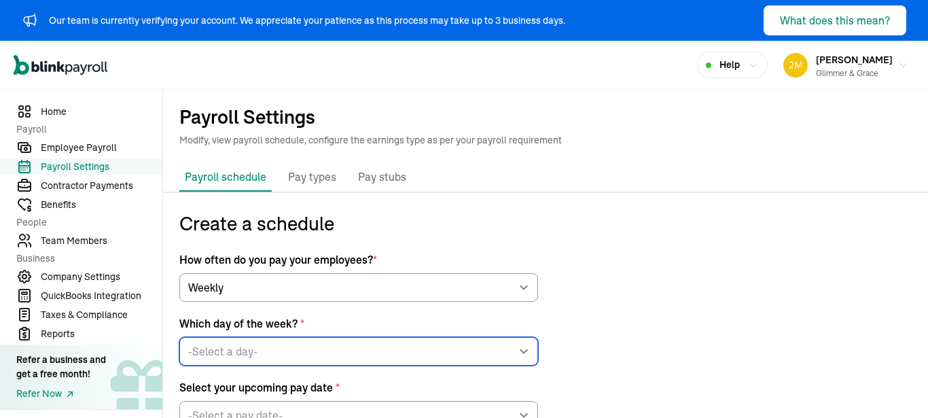
select select "Wednesday"
click option "Every Wednesday" at bounding box center [0, 0] width 0 height 0
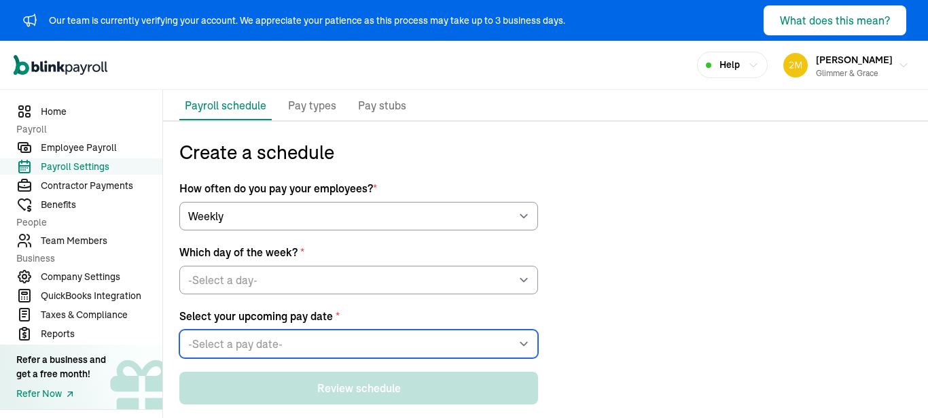
select select "09/17/2025"
click option "Wed, Sep 17, 2025" at bounding box center [0, 0] width 0 height 0
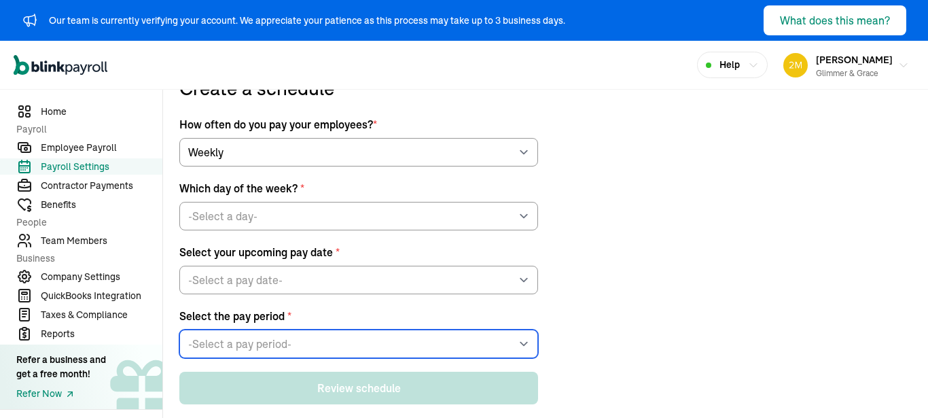
click at [179, 329] on select "-Select a pay period- Thu, Sep 04 - Wed, Sep 10 Thu, Sep 11 - Wed, Sep 17 Custo…" at bounding box center [358, 343] width 359 height 29
select select "Thu, Sep 11 - Wed, Sep 17"
click option "Thu, Sep 11 - Wed, Sep 17" at bounding box center [0, 0] width 0 height 0
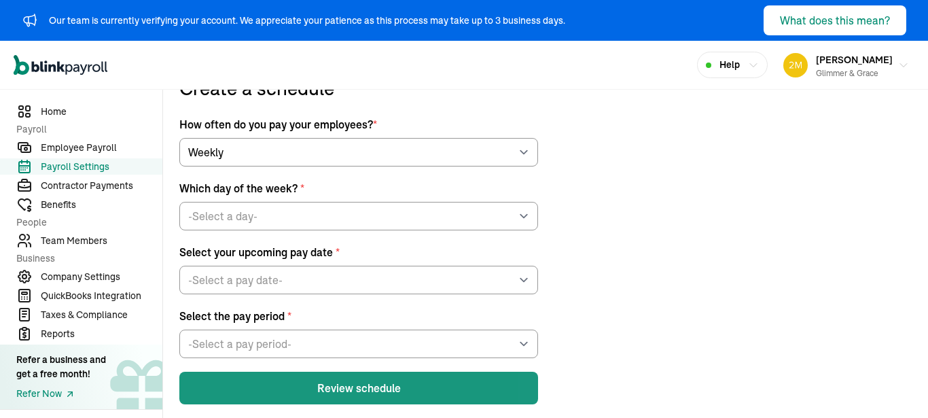
click at [341, 387] on button "Review schedule" at bounding box center [358, 388] width 359 height 33
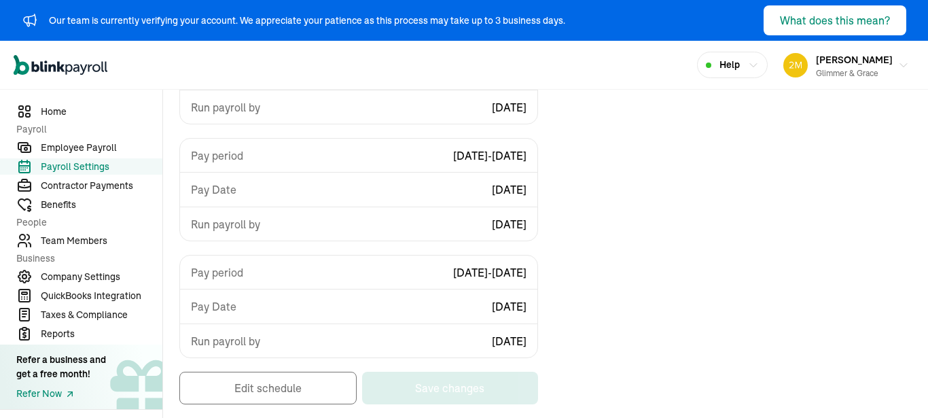
select select "weekly"
select select "Monday"
select select "09/22/2025"
select select "Tue, Sep 09 - Mon, Sep 15"
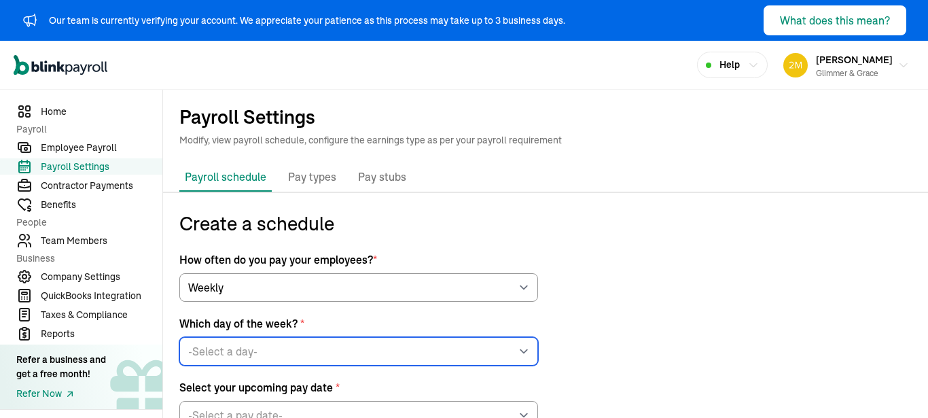
click at [179, 337] on select "-Select a day- Every Monday Every Tuesday Every Wednesday Every Thursday Every …" at bounding box center [358, 351] width 359 height 29
select select "Thursday"
click option "Every Thursday" at bounding box center [0, 0] width 0 height 0
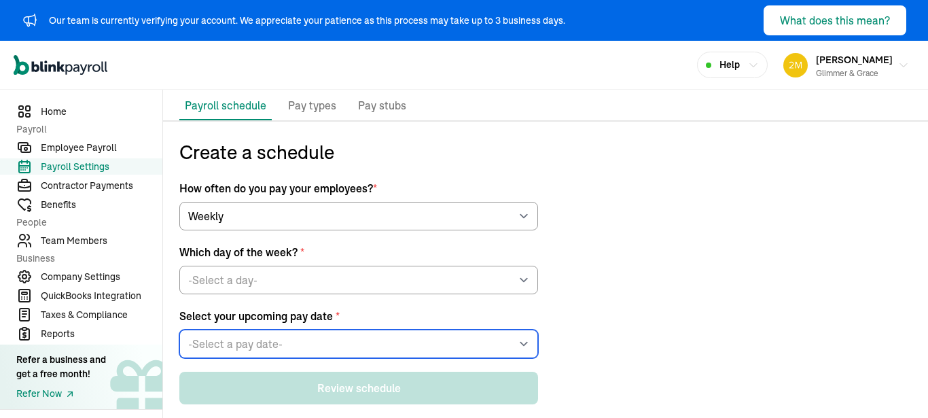
select select "09/18/2025"
click option "Thu, Sep 18, 2025" at bounding box center [0, 0] width 0 height 0
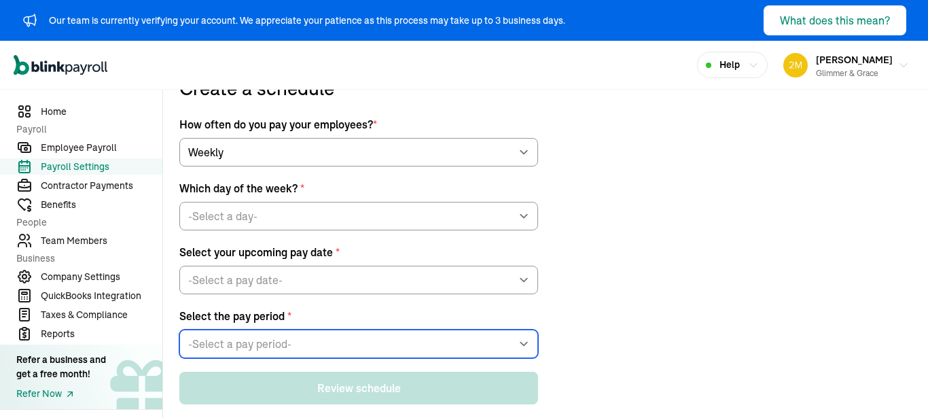
select select "Fri, Sep 05 - Thu, Sep 11"
click option "Fri, Sep 05 - Thu, Sep 11" at bounding box center [0, 0] width 0 height 0
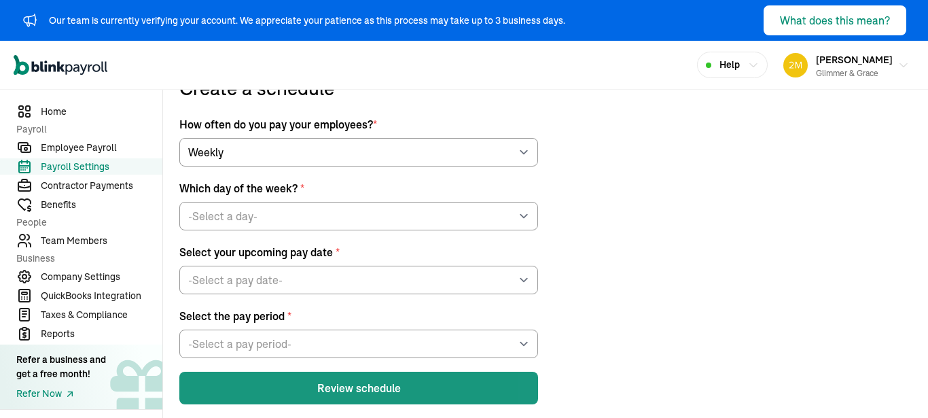
click at [322, 380] on button "Review schedule" at bounding box center [358, 388] width 359 height 33
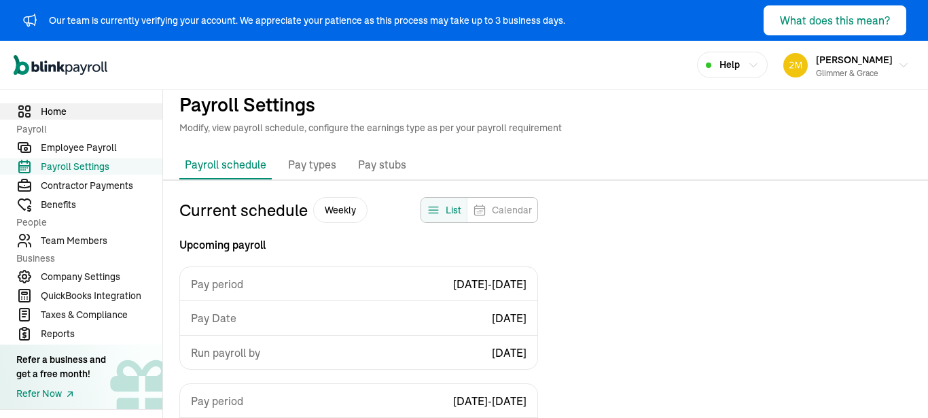
click at [49, 119] on link "Home" at bounding box center [81, 111] width 162 height 16
